Goal: Find specific page/section: Find specific page/section

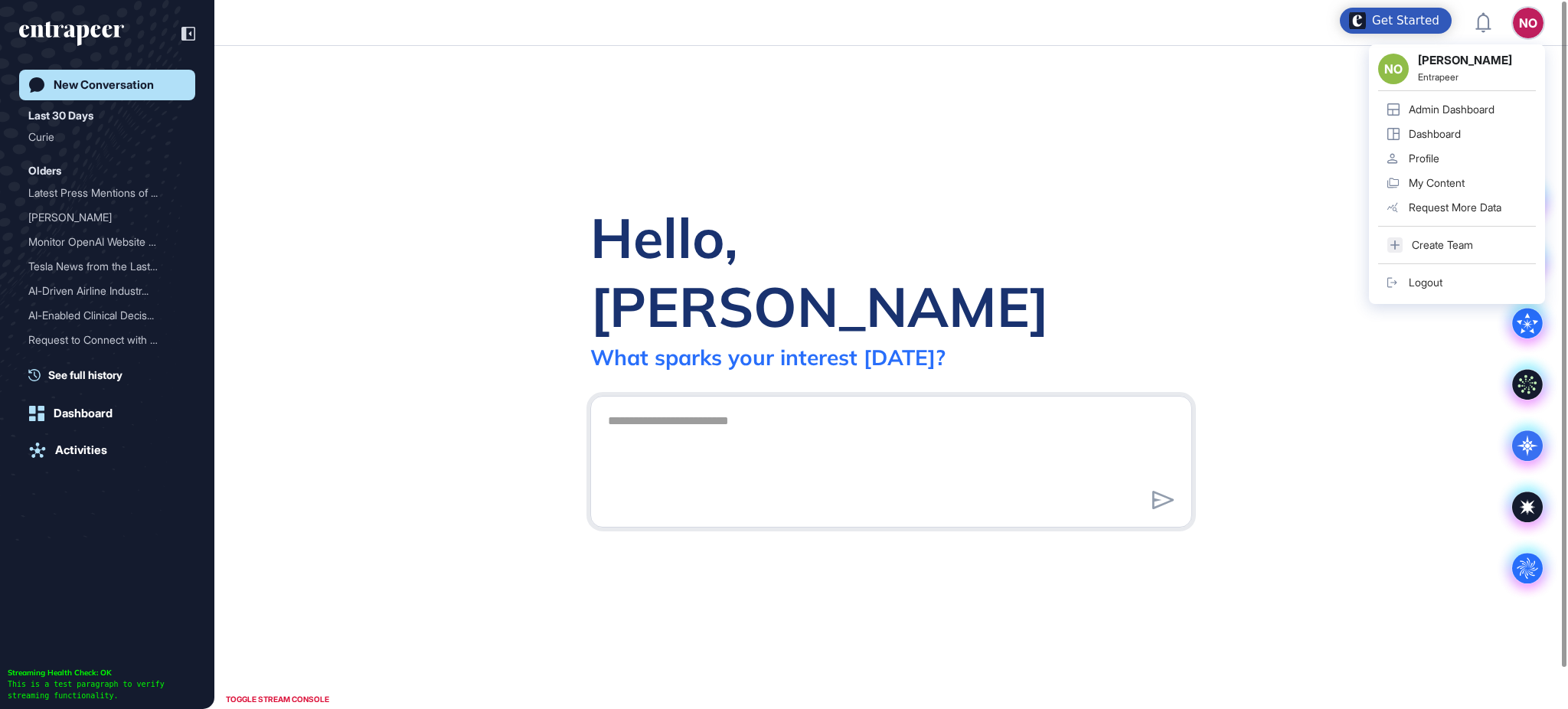
click at [1491, 117] on link "Admin Dashboard" at bounding box center [1457, 109] width 158 height 24
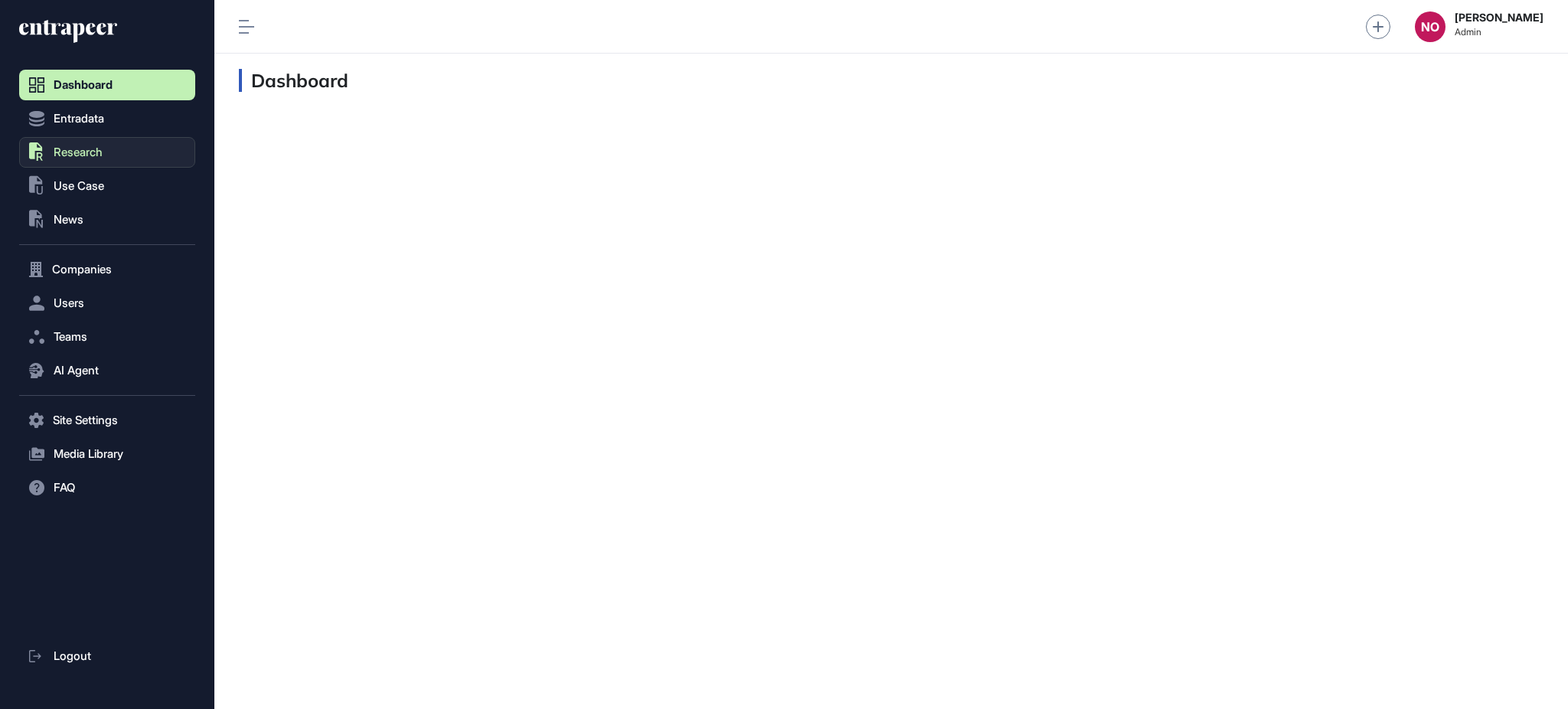
scroll to position [1, 1]
click at [87, 122] on span "Entradata" at bounding box center [79, 119] width 50 height 13
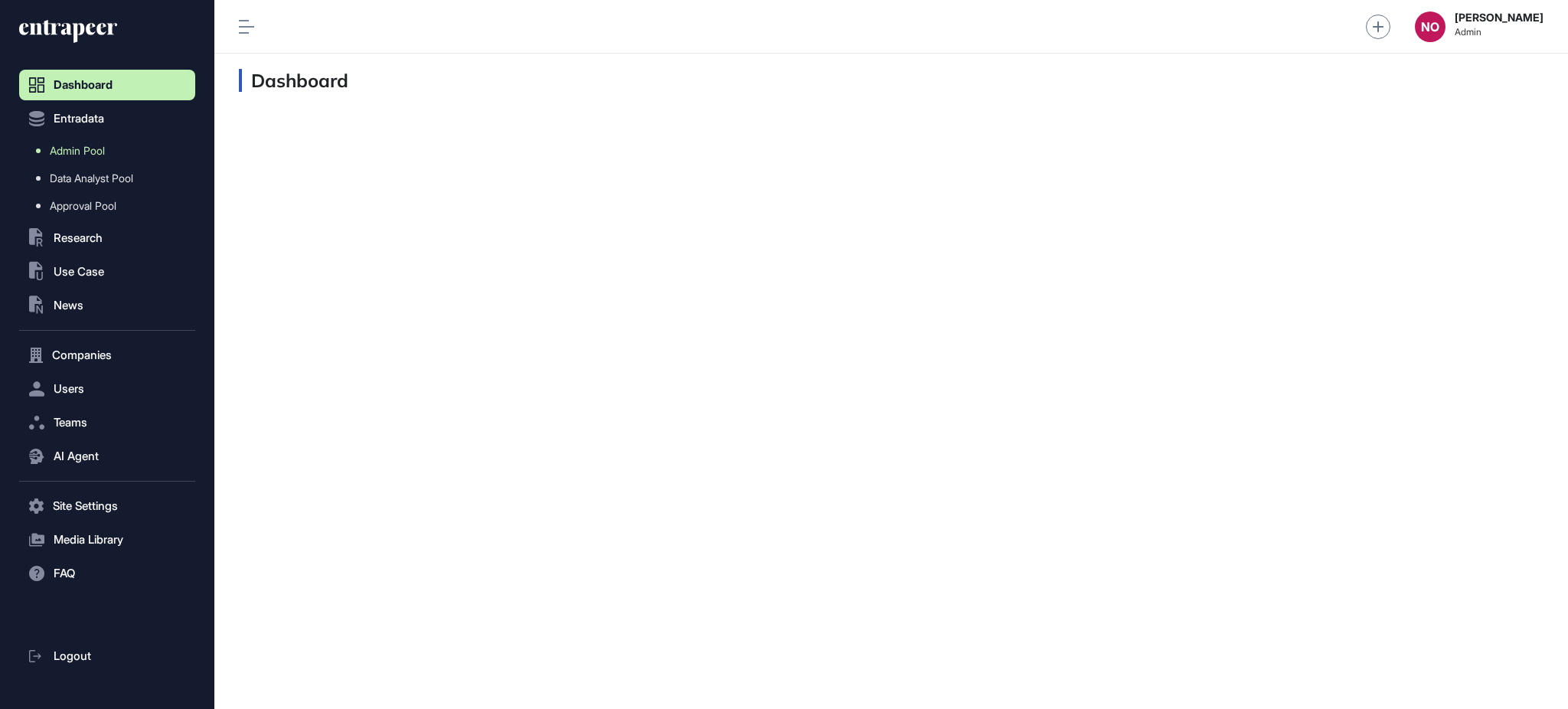
click at [102, 151] on span "Admin Pool" at bounding box center [77, 151] width 55 height 13
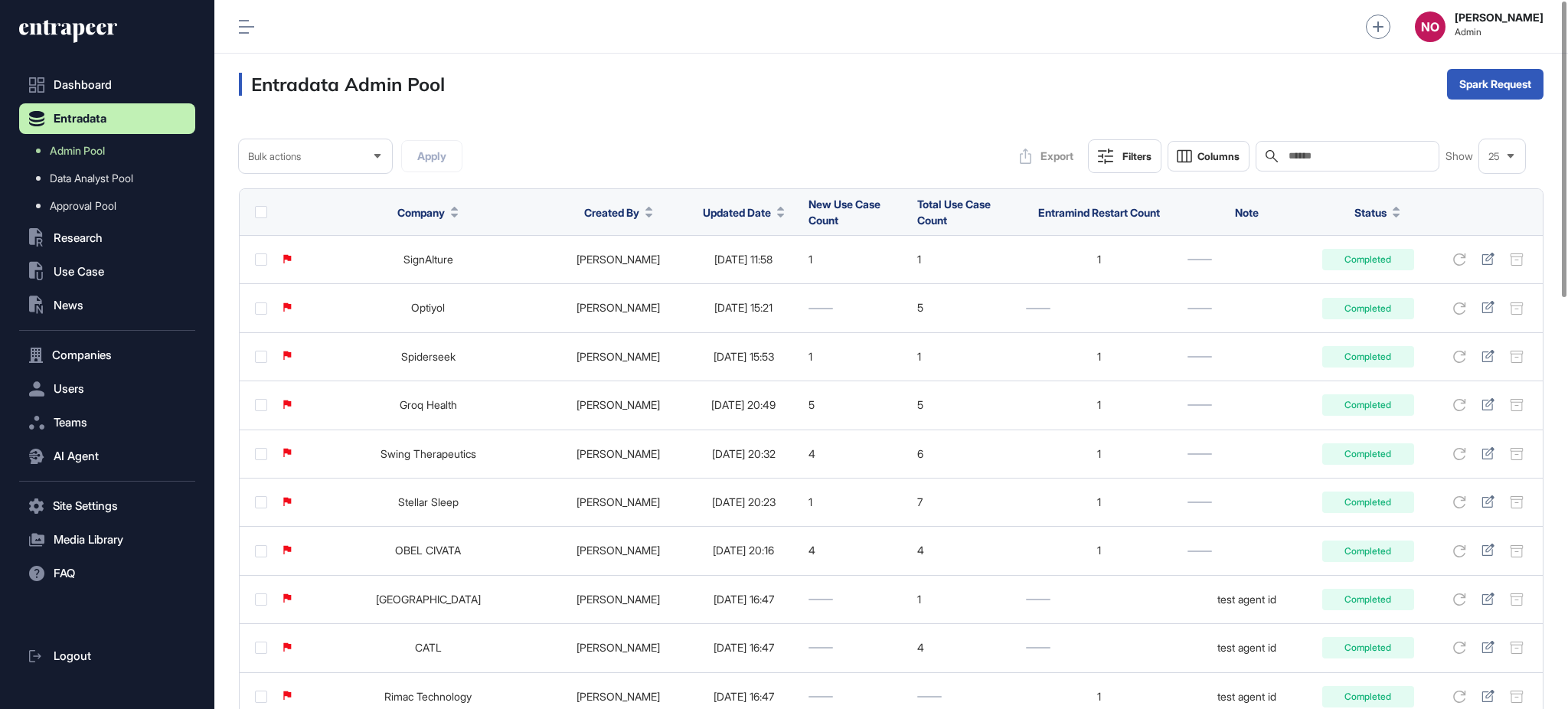
click at [777, 215] on icon at bounding box center [780, 215] width 7 height 4
click at [755, 290] on div "Sort Ascending Sort Descending Hide Column" at bounding box center [724, 276] width 107 height 91
click at [757, 278] on span "Sort Descending" at bounding box center [735, 277] width 62 height 13
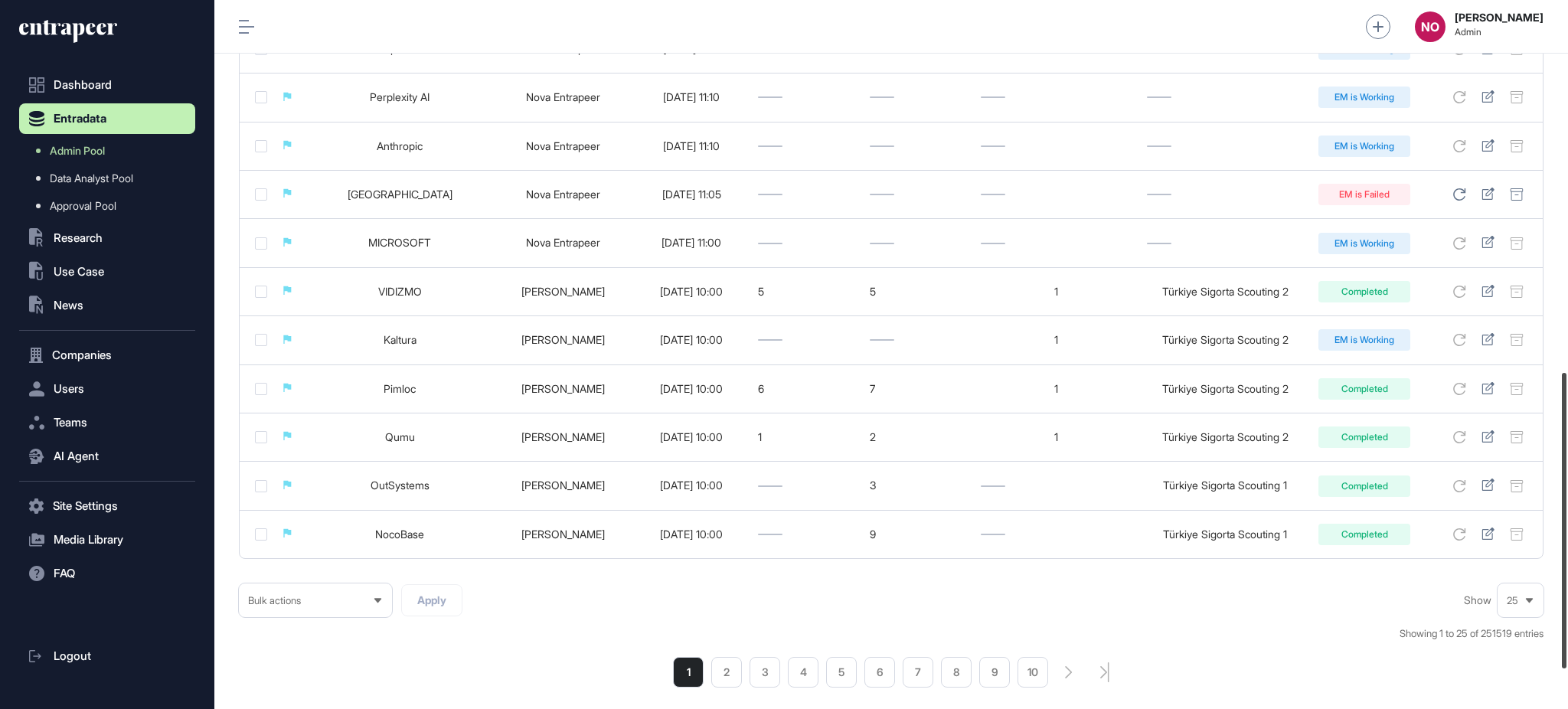
scroll to position [897, 0]
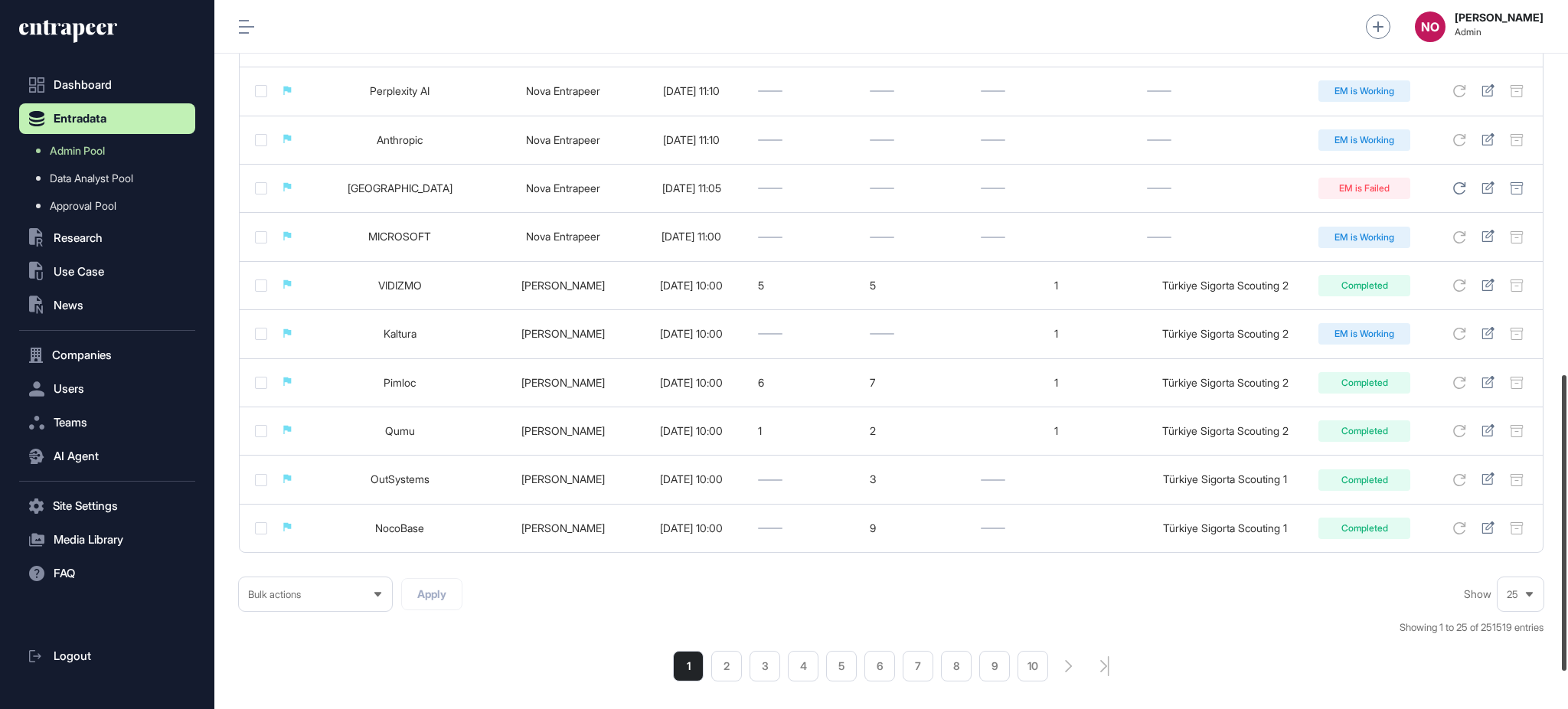
drag, startPoint x: 1566, startPoint y: 213, endPoint x: 1566, endPoint y: 587, distance: 374.0
click at [1566, 587] on div at bounding box center [1564, 523] width 5 height 296
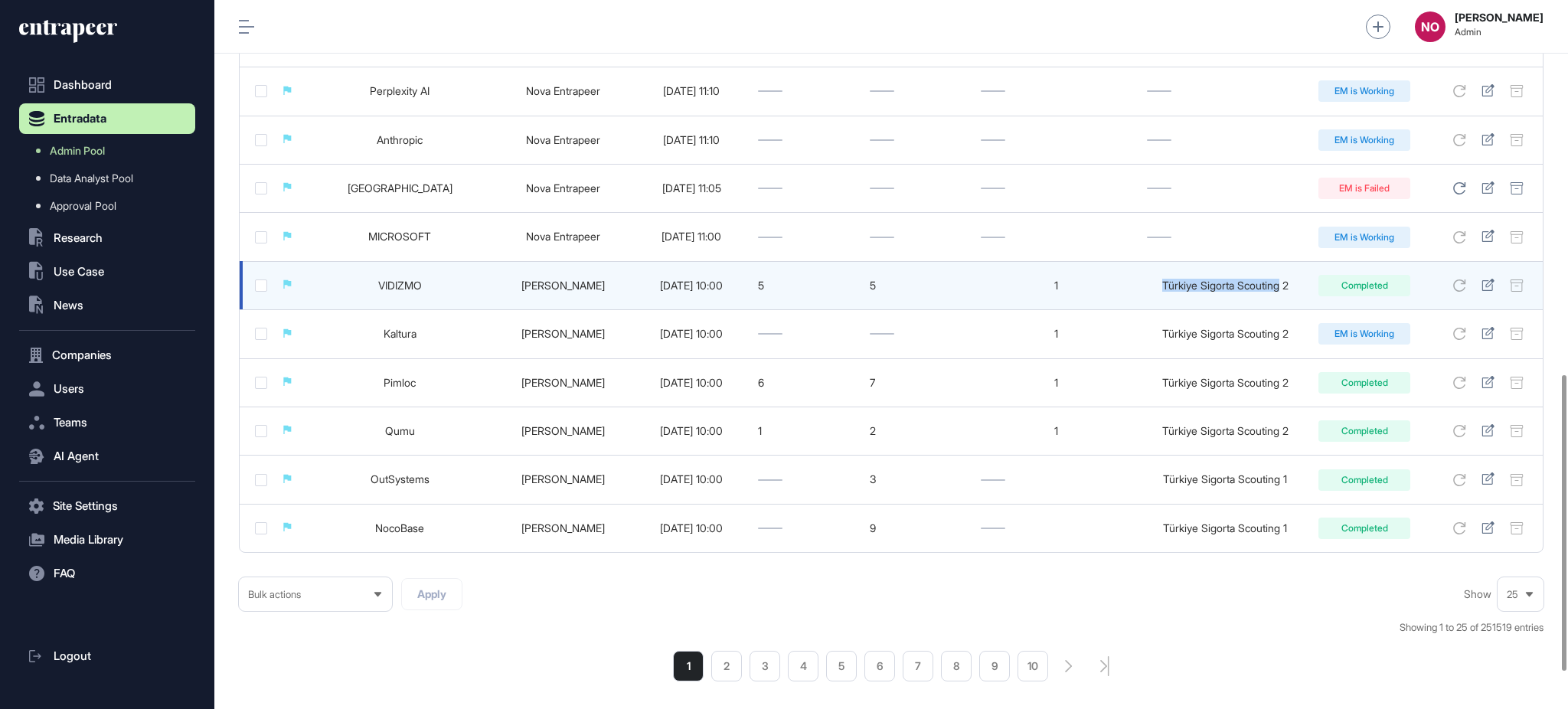
drag, startPoint x: 1156, startPoint y: 280, endPoint x: 1284, endPoint y: 303, distance: 130.0
click at [1284, 303] on td "Türkiye Sigorta Scouting 2" at bounding box center [1224, 285] width 171 height 48
copy div "Türkiye Sigorta Scouting"
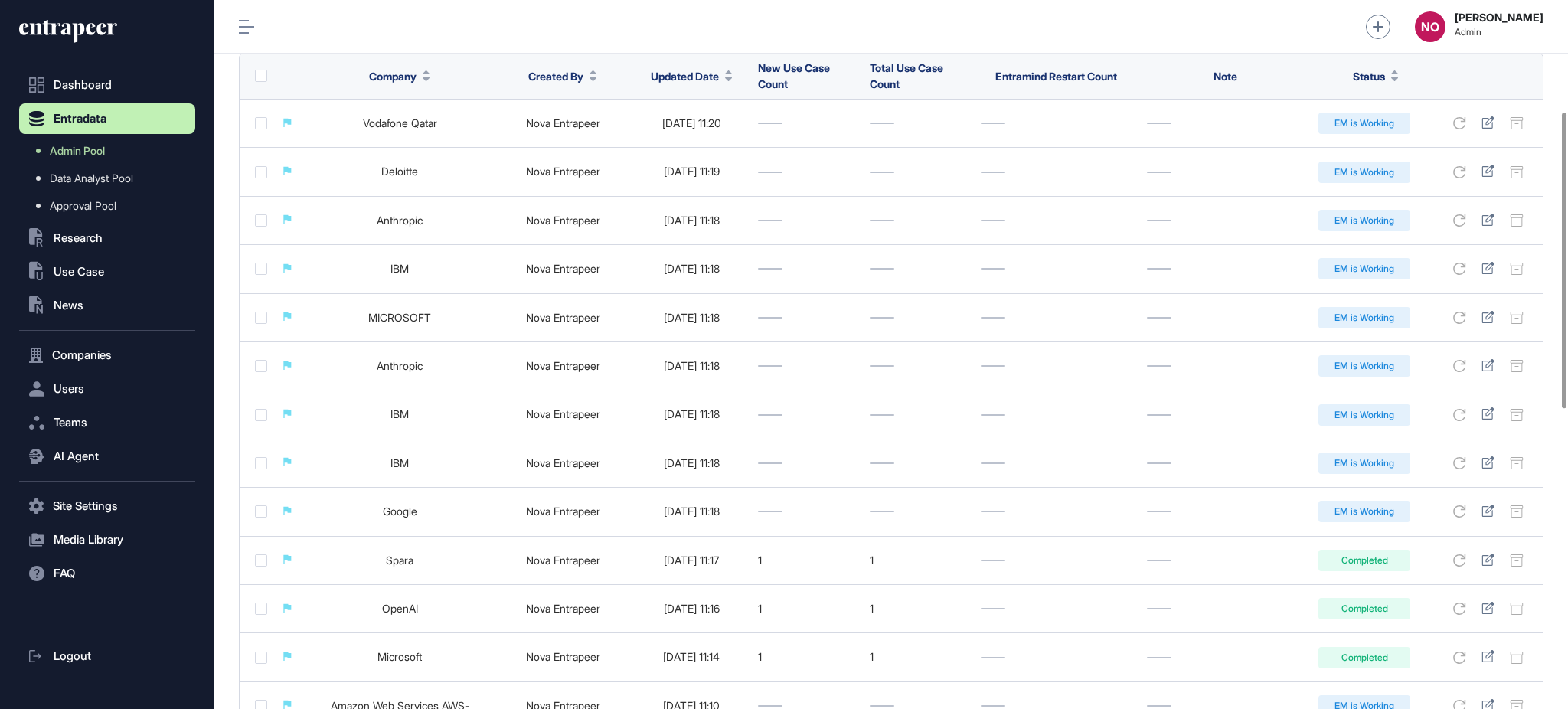
scroll to position [0, 0]
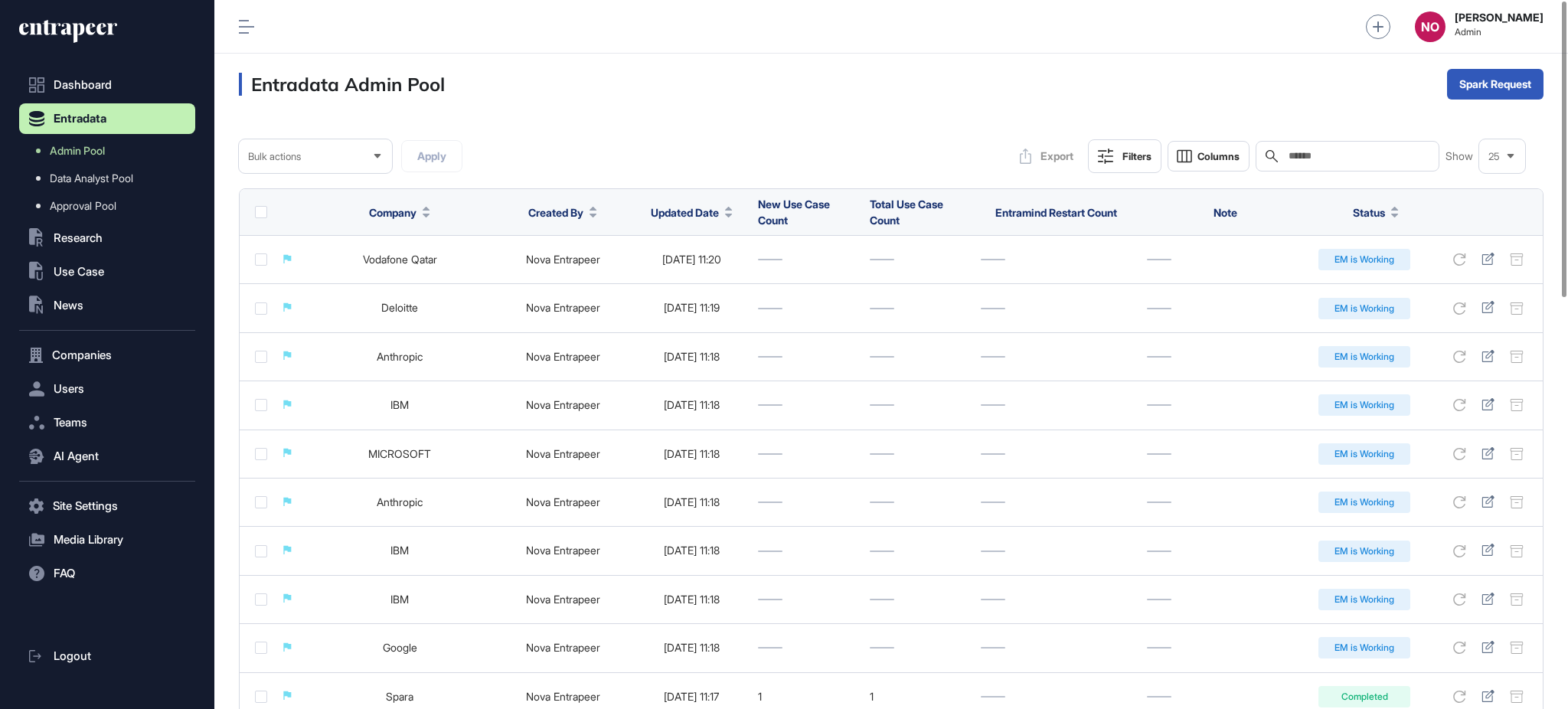
click at [1344, 159] on input "text" at bounding box center [1358, 156] width 143 height 13
paste input "**********"
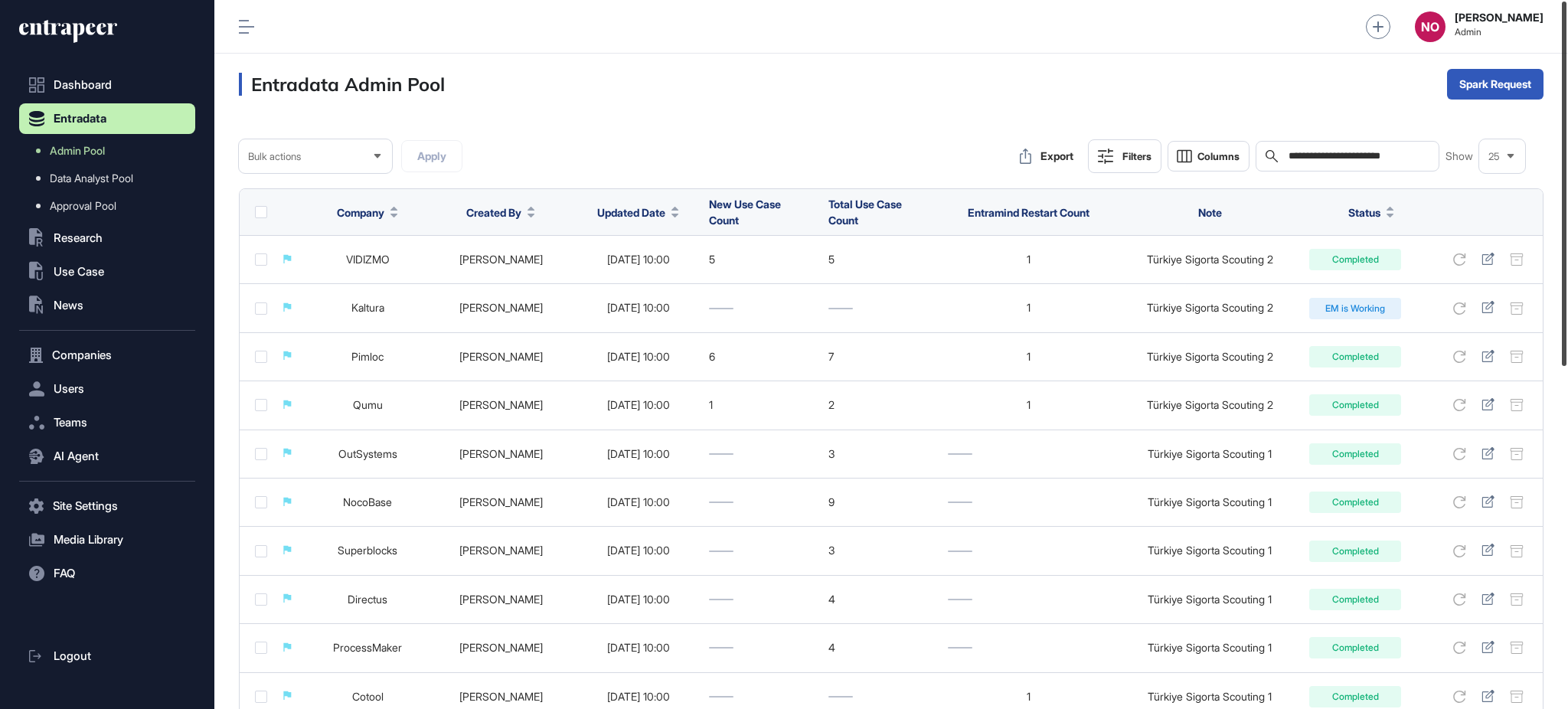
drag, startPoint x: 1566, startPoint y: 248, endPoint x: 1566, endPoint y: 196, distance: 52.0
click at [1566, 196] on div at bounding box center [1564, 184] width 5 height 364
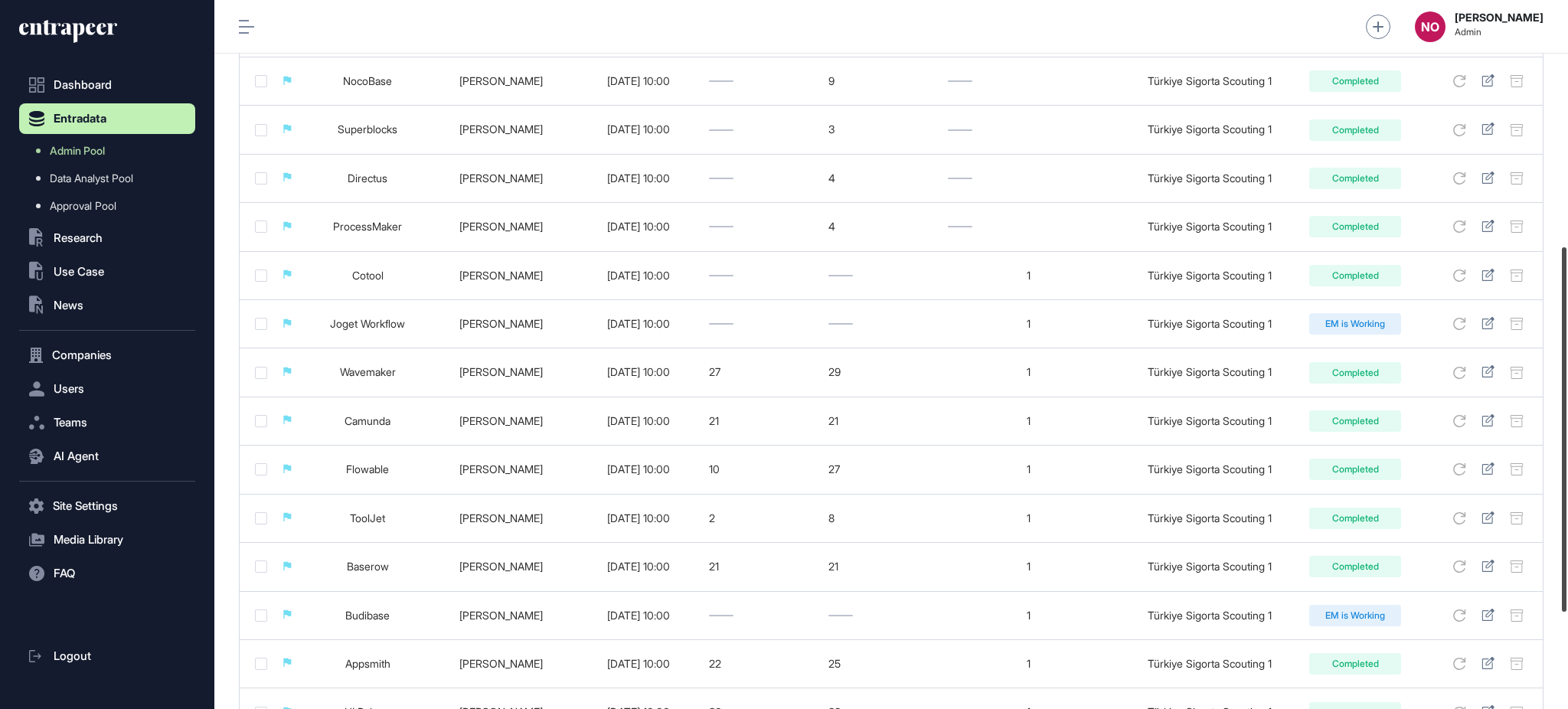
scroll to position [498, 0]
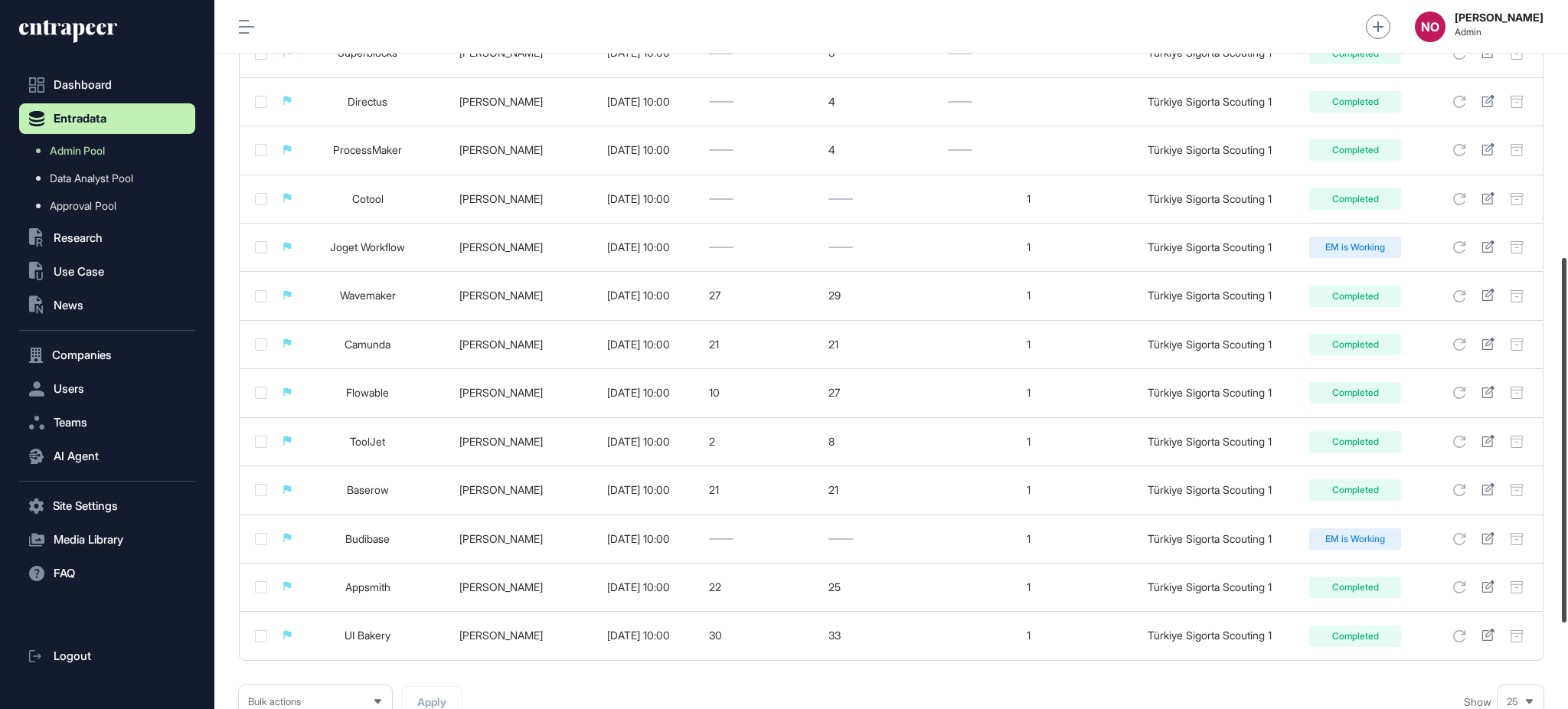
drag, startPoint x: 1566, startPoint y: 252, endPoint x: 1566, endPoint y: 509, distance: 257.0
click at [1566, 509] on div at bounding box center [1564, 440] width 5 height 364
type input "**********"
